Goal: Find specific page/section: Find specific page/section

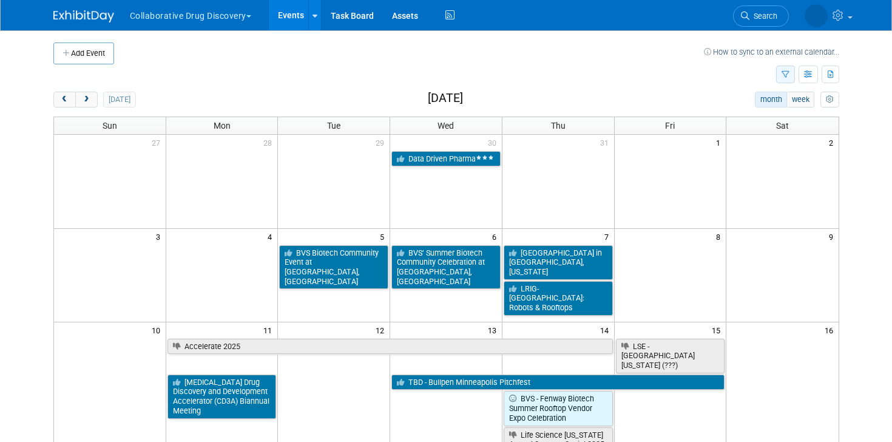
click at [786, 78] on button "button" at bounding box center [785, 75] width 19 height 18
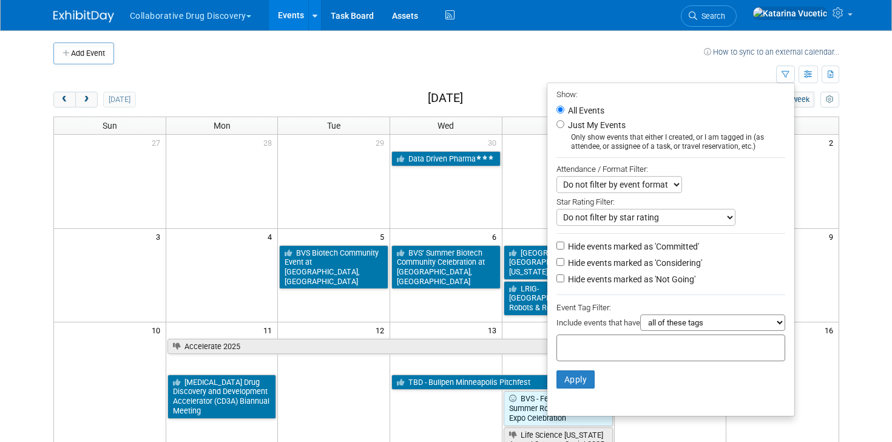
click at [622, 359] on div at bounding box center [671, 347] width 229 height 27
type input "e"
type input "cen"
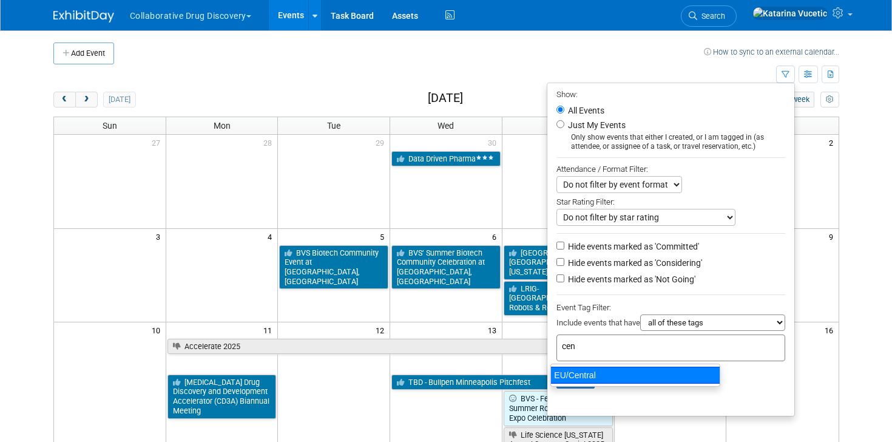
click at [614, 375] on div "EU/Central" at bounding box center [636, 375] width 170 height 17
type input "EU/Central"
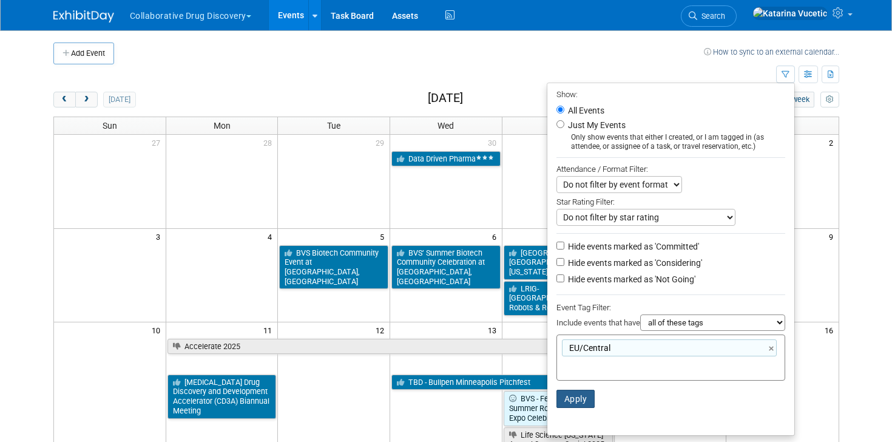
click at [572, 401] on button "Apply" at bounding box center [576, 399] width 39 height 18
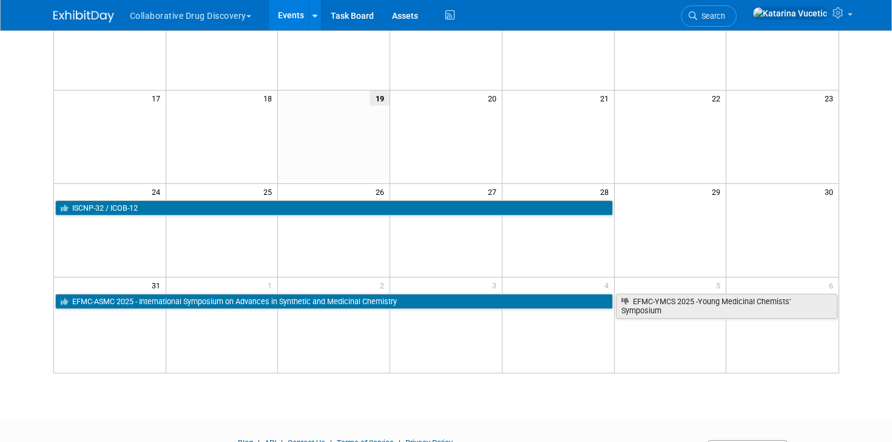
scroll to position [388, 0]
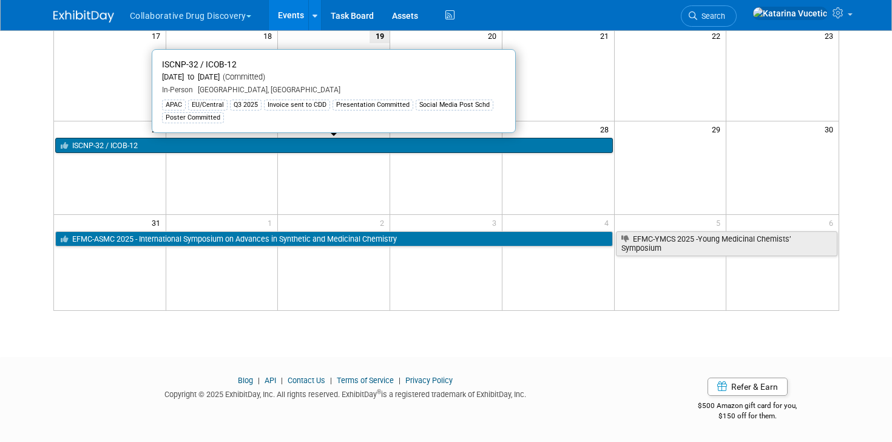
click at [200, 147] on link "ISCNP-32 / ICOB-12" at bounding box center [334, 146] width 558 height 16
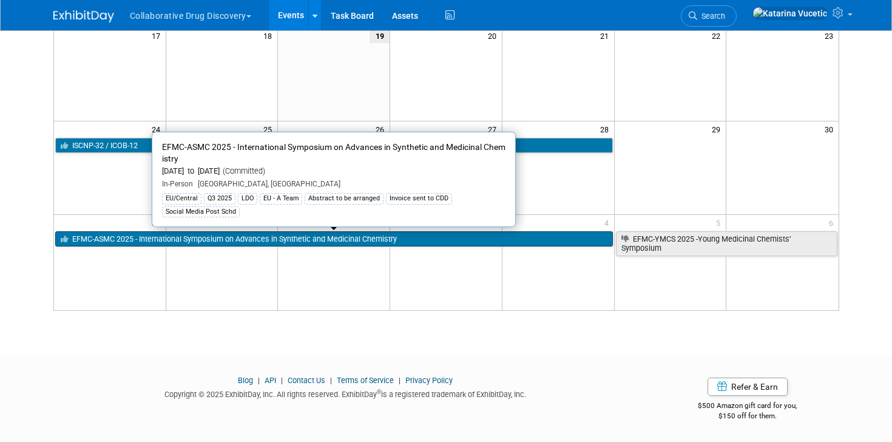
click at [310, 240] on link "EFMC-ASMC 2025 - International Symposium on Advances in Synthetic and Medicinal…" at bounding box center [334, 239] width 558 height 16
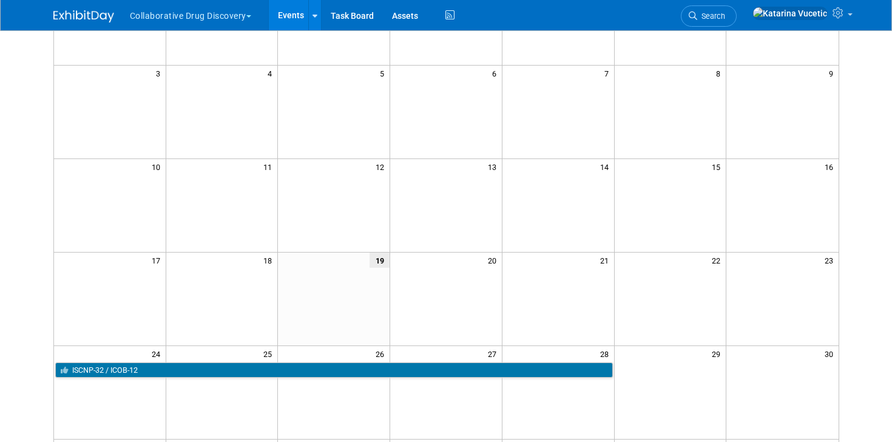
scroll to position [0, 0]
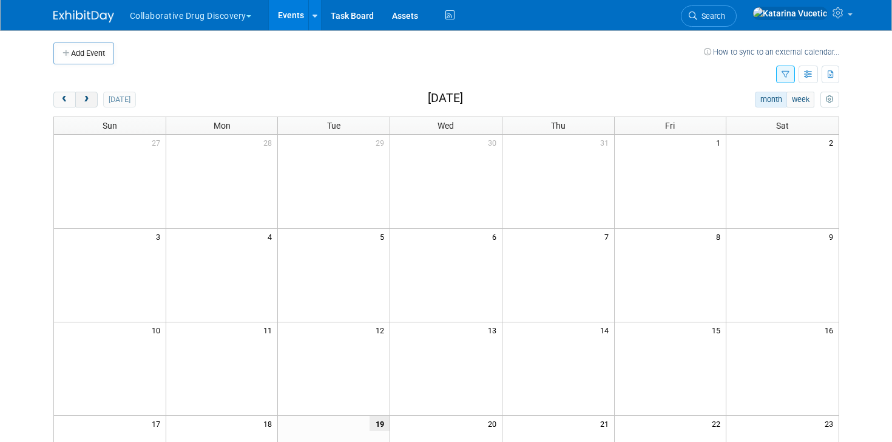
click at [87, 102] on span "next" at bounding box center [86, 100] width 9 height 8
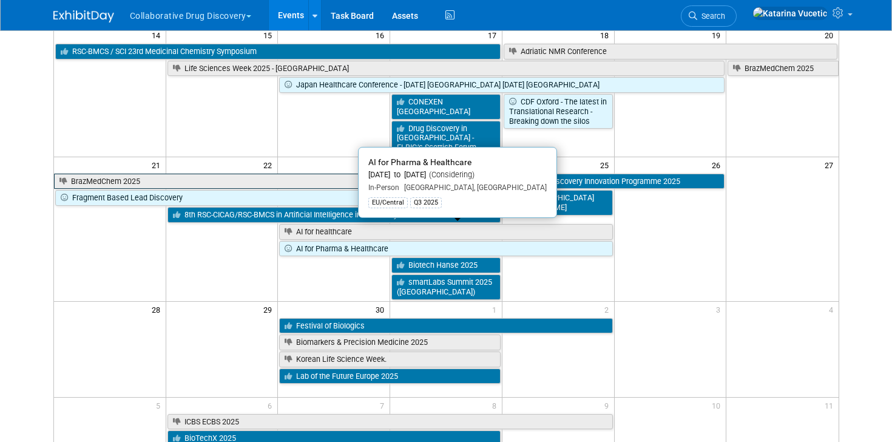
scroll to position [373, 0]
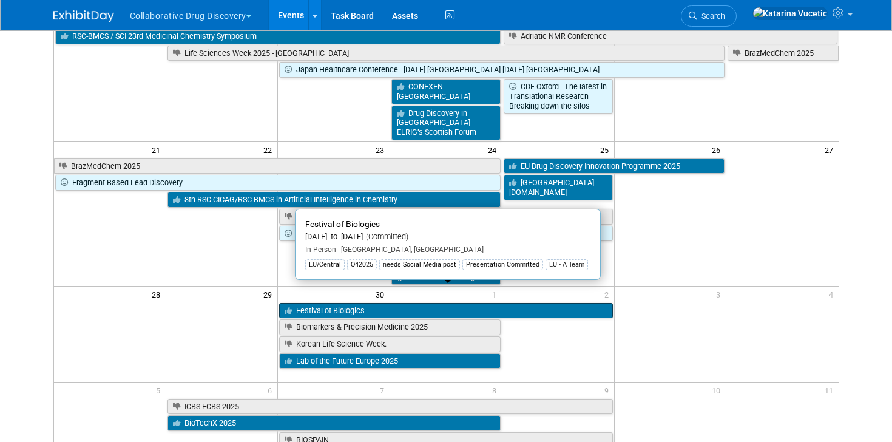
click at [424, 303] on link "Festival of Biologics" at bounding box center [445, 311] width 333 height 16
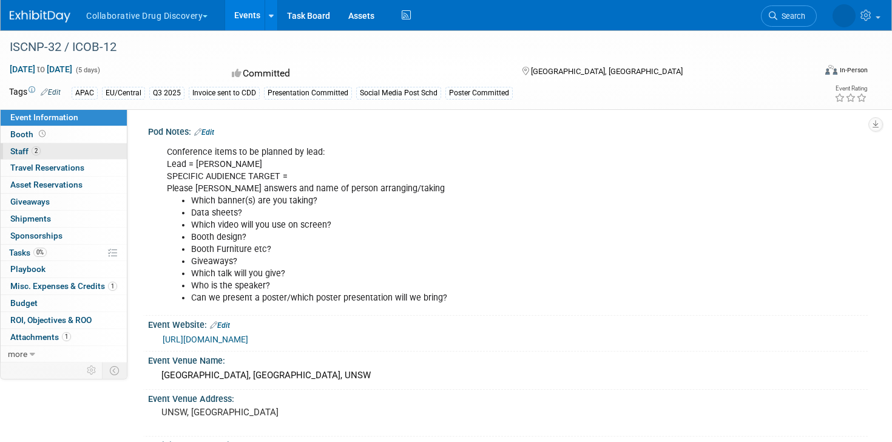
click at [76, 155] on link "2 Staff 2" at bounding box center [64, 151] width 126 height 16
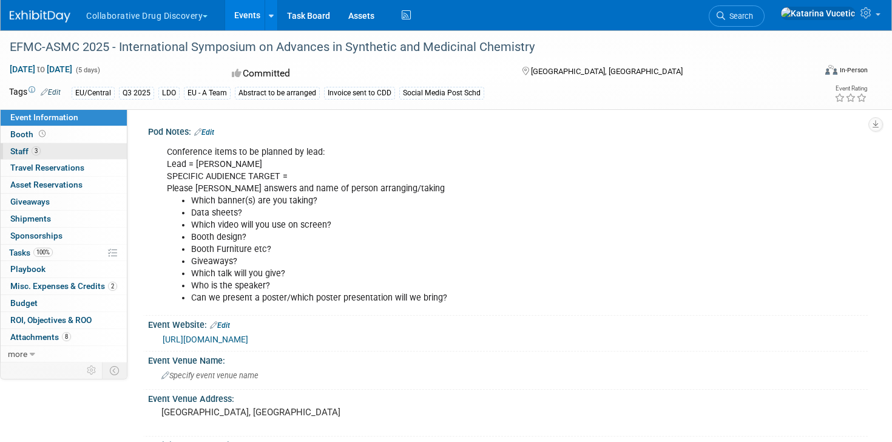
click at [70, 151] on link "3 Staff 3" at bounding box center [64, 151] width 126 height 16
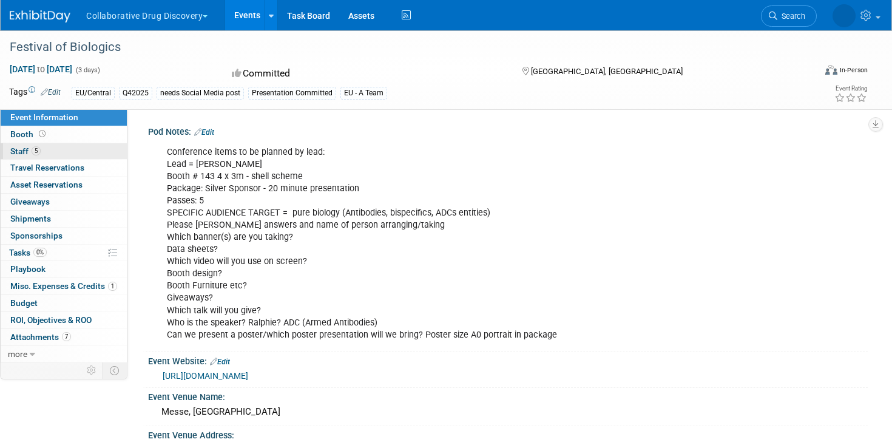
click at [72, 154] on link "5 Staff 5" at bounding box center [64, 151] width 126 height 16
